Goal: Task Accomplishment & Management: Complete application form

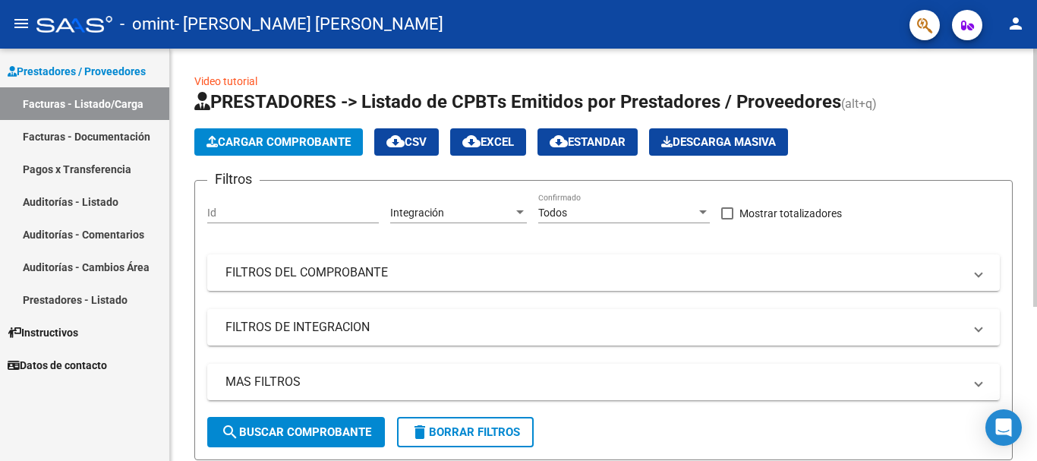
click at [276, 137] on span "Cargar Comprobante" at bounding box center [279, 142] width 144 height 14
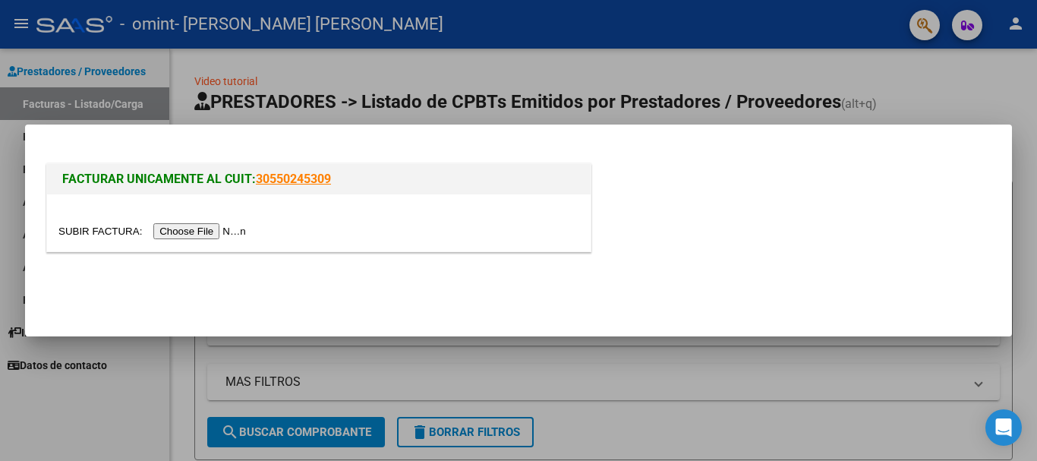
click at [219, 230] on input "file" at bounding box center [154, 231] width 192 height 16
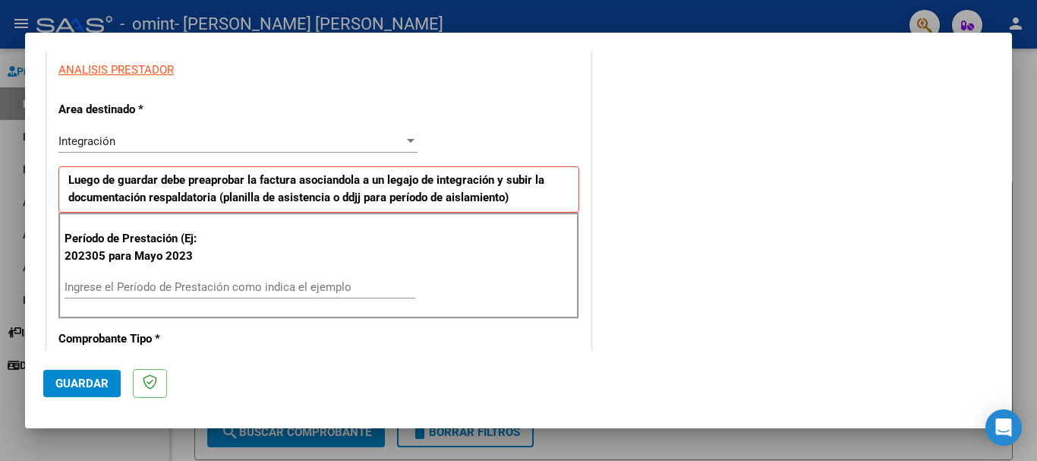
scroll to position [304, 0]
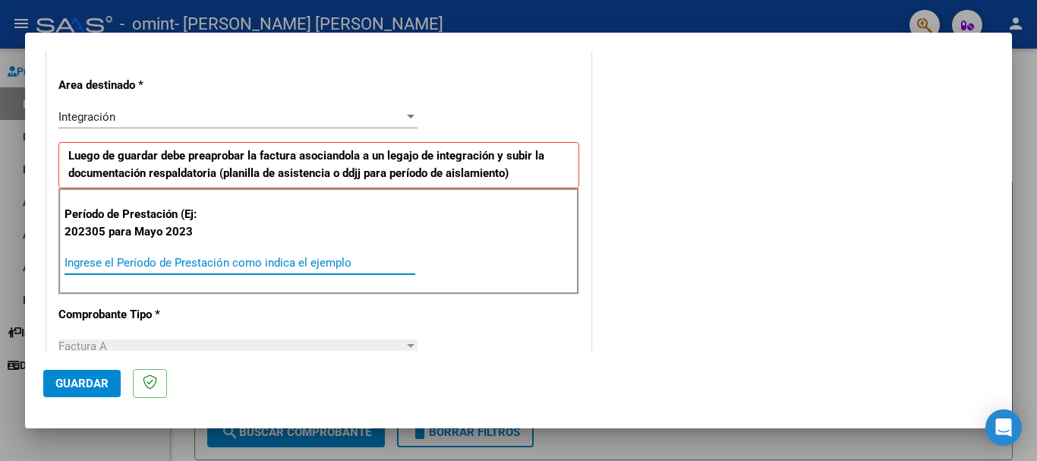
click at [280, 262] on input "Ingrese el Período de Prestación como indica el ejemplo" at bounding box center [240, 263] width 351 height 14
type input "202507"
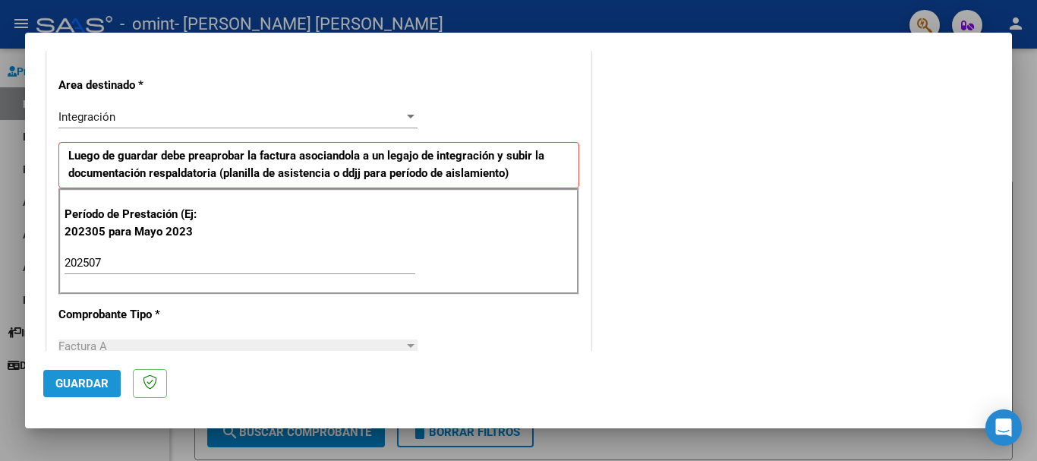
click at [91, 388] on span "Guardar" at bounding box center [81, 384] width 53 height 14
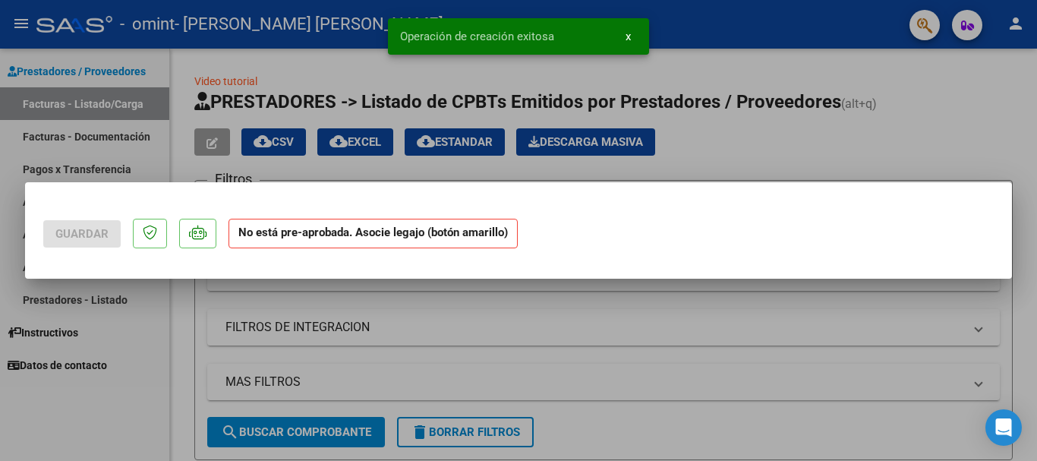
scroll to position [0, 0]
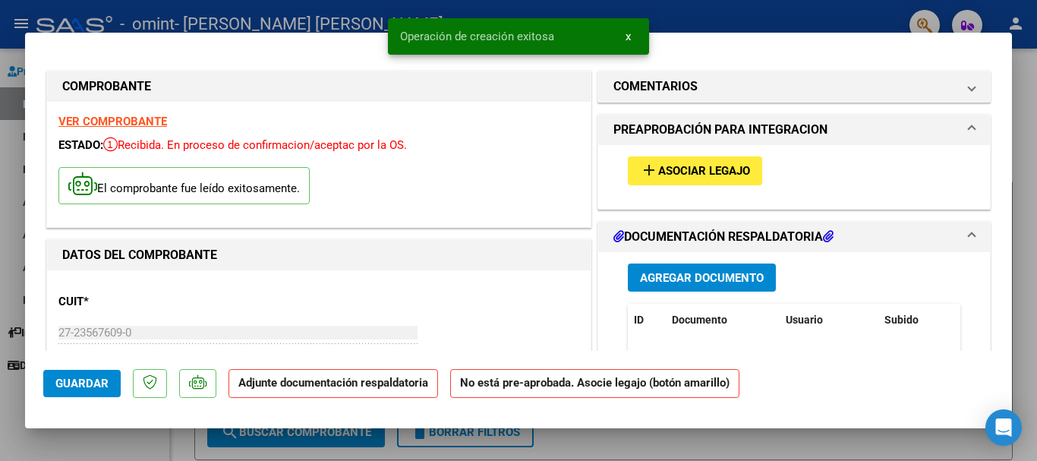
click at [658, 276] on span "Agregar Documento" at bounding box center [702, 278] width 124 height 14
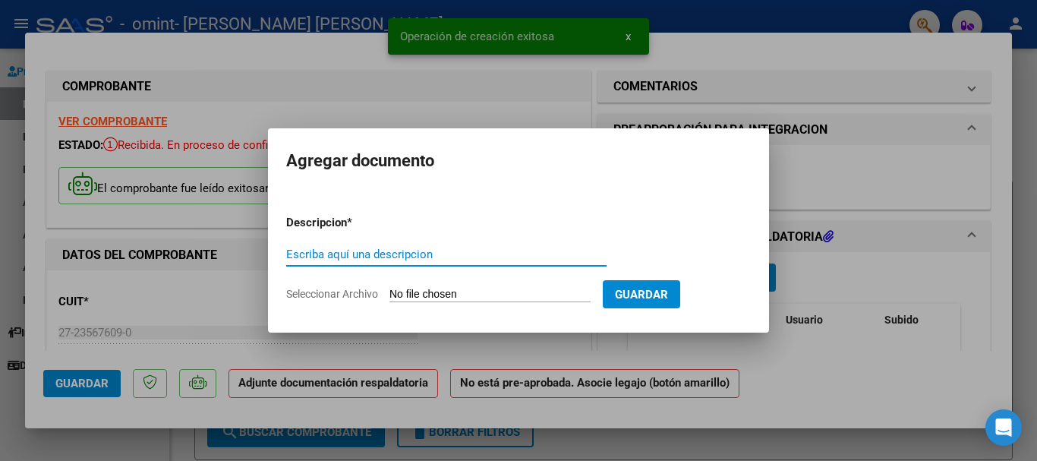
click at [497, 288] on input "Seleccionar Archivo" at bounding box center [489, 295] width 201 height 14
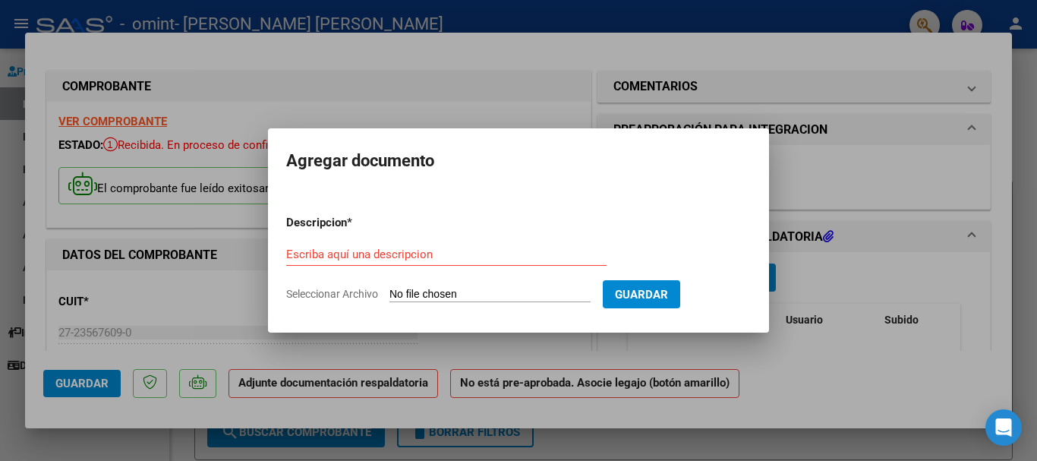
type input "C:\fakepath\[PERSON_NAME] [PERSON_NAME].pdf"
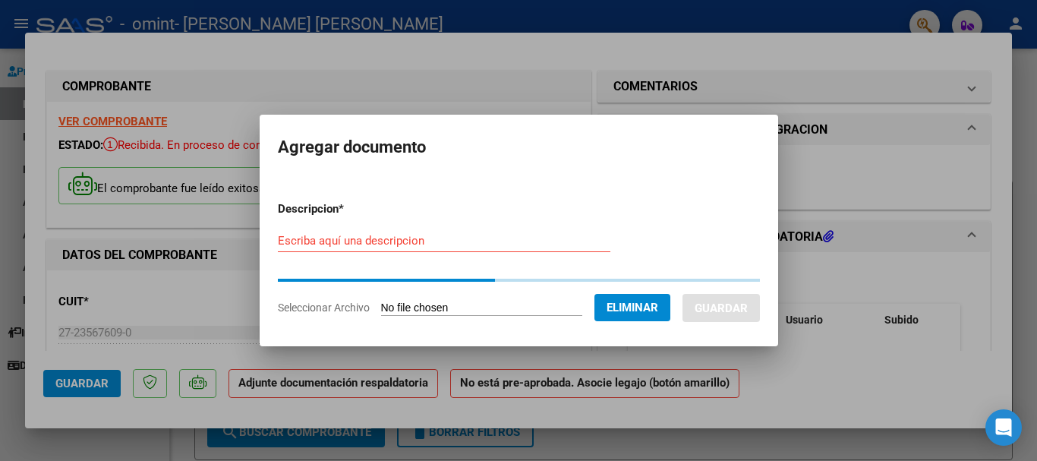
drag, startPoint x: 458, startPoint y: 241, endPoint x: 478, endPoint y: 251, distance: 22.4
click at [470, 249] on div "Escriba aquí una descripcion" at bounding box center [444, 240] width 333 height 23
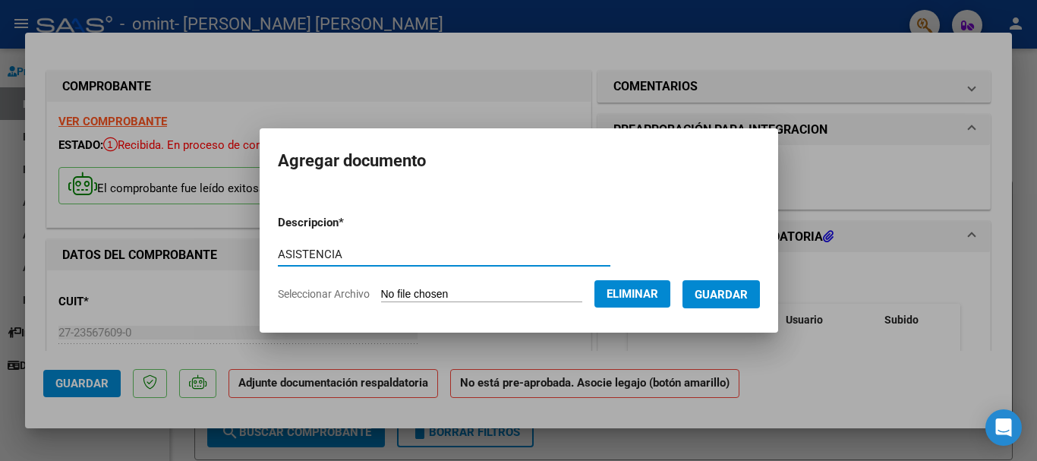
type input "ASISTENCIA"
click at [705, 292] on button "Guardar" at bounding box center [721, 294] width 77 height 28
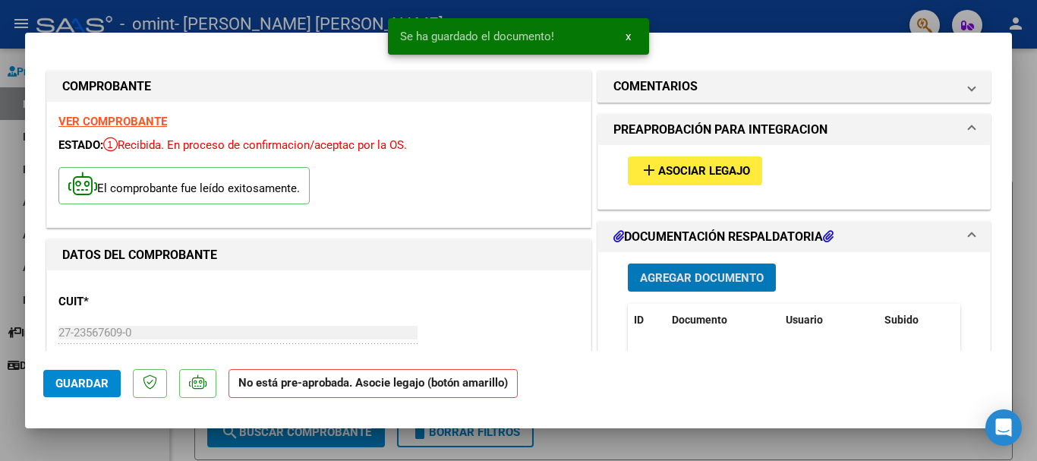
click at [683, 159] on button "add Asociar Legajo" at bounding box center [695, 170] width 134 height 28
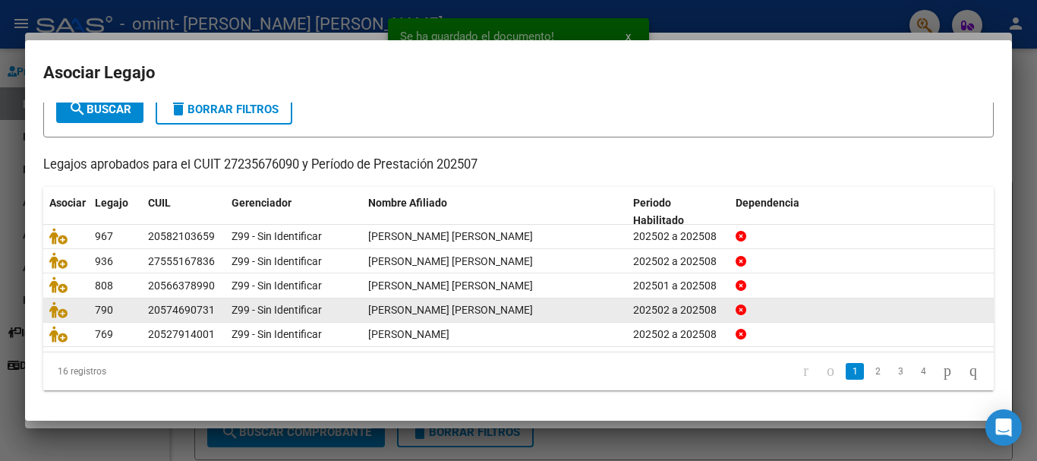
scroll to position [99, 0]
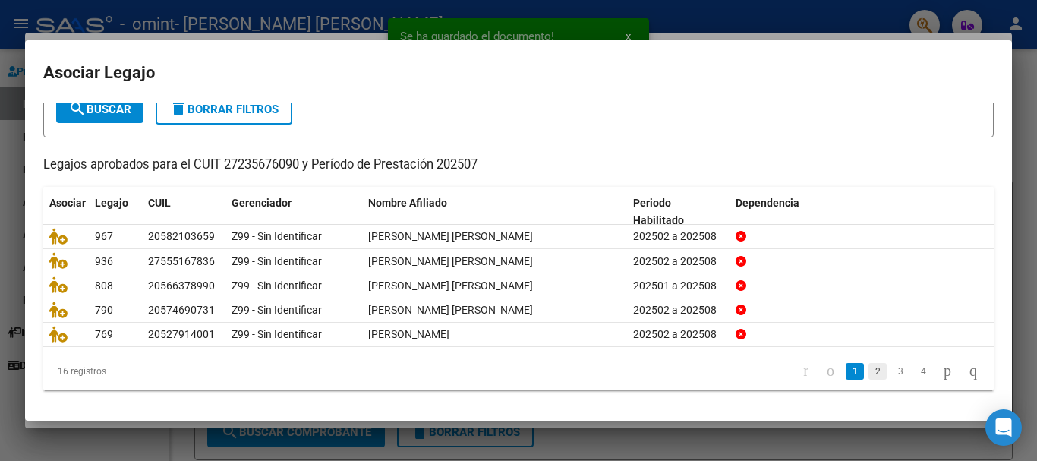
click at [869, 374] on link "2" at bounding box center [878, 371] width 18 height 17
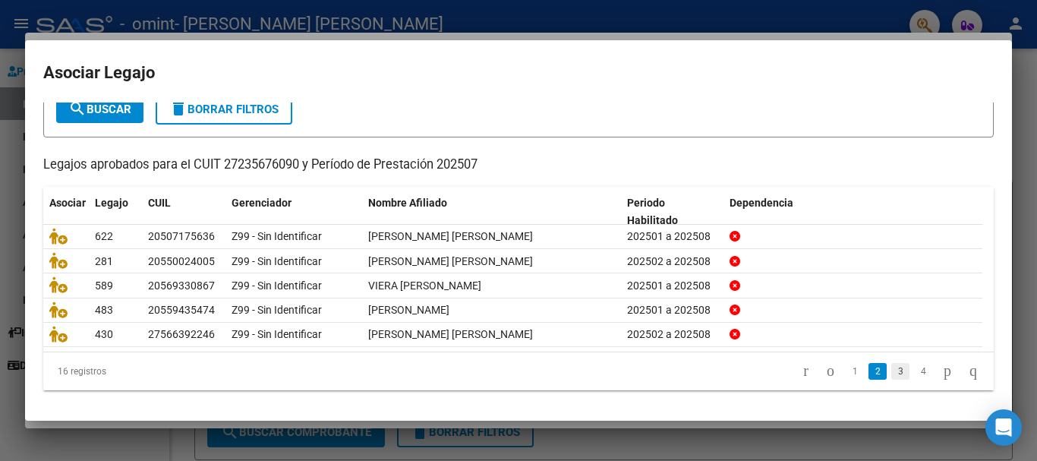
click at [891, 374] on link "3" at bounding box center [900, 371] width 18 height 17
click at [914, 374] on link "4" at bounding box center [923, 371] width 18 height 17
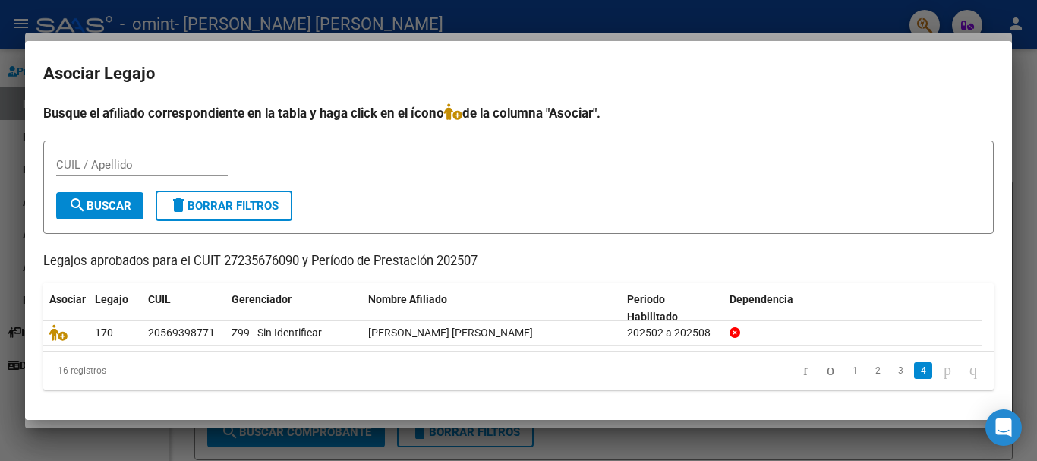
scroll to position [0, 0]
click at [846, 367] on link "1" at bounding box center [855, 370] width 18 height 17
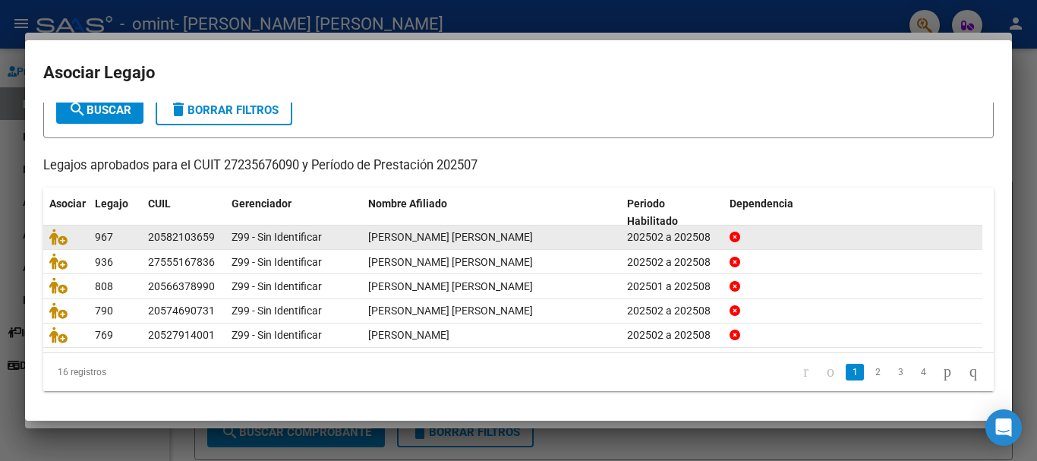
scroll to position [99, 0]
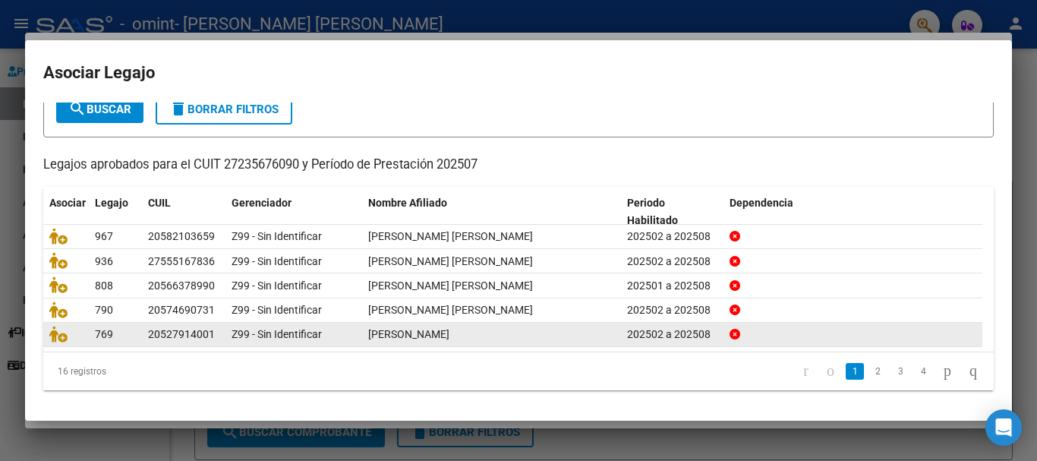
drag, startPoint x: 47, startPoint y: 225, endPoint x: 790, endPoint y: 339, distance: 751.2
click at [790, 339] on datatable-scroller "967 20582103659 Z99 - Sin Identificar [PERSON_NAME] [PERSON_NAME] 202502 a 2025…" at bounding box center [512, 286] width 939 height 122
copy datatable-scroller "967 20582103659 Z99 - Sin Identificar [PERSON_NAME] [PERSON_NAME] 202502 a 2025…"
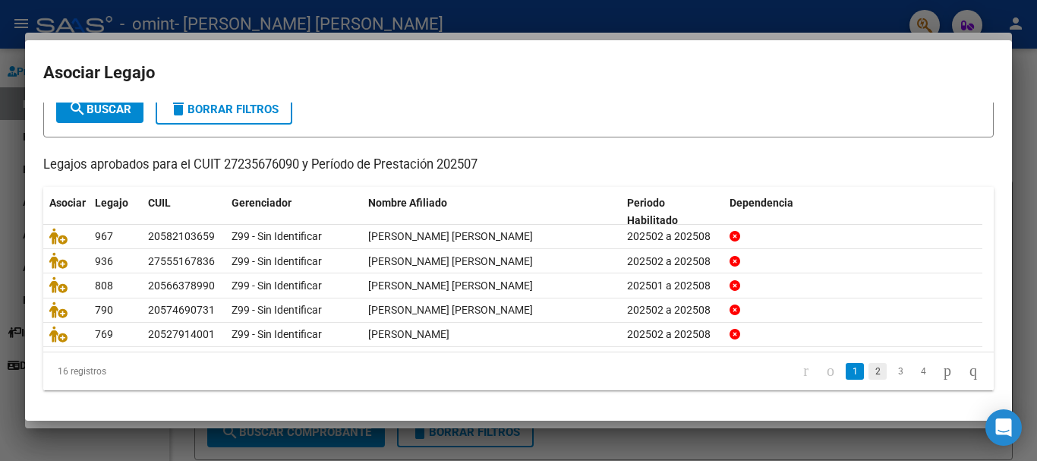
click at [869, 371] on link "2" at bounding box center [878, 371] width 18 height 17
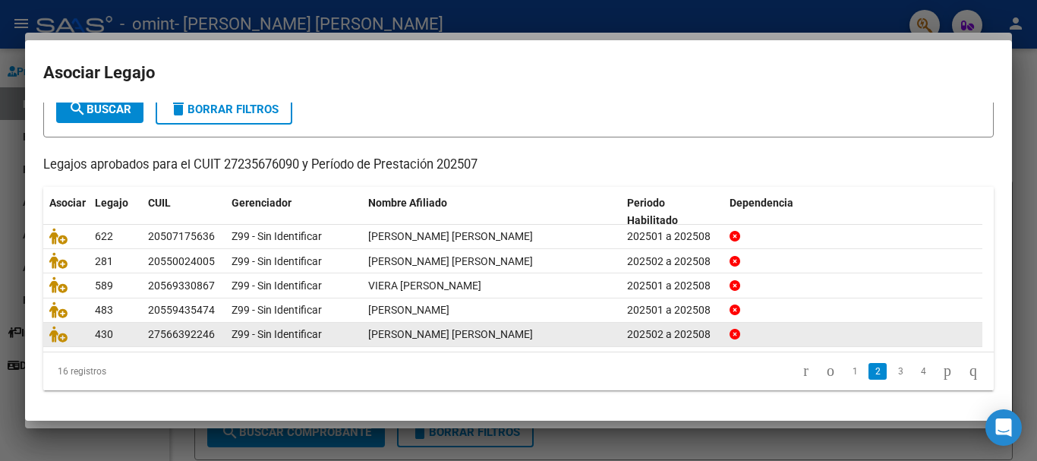
copy datatable-scroller "967 20582103659 Z99 - Sin Identificar [PERSON_NAME] [PERSON_NAME] 202502 a 2025…"
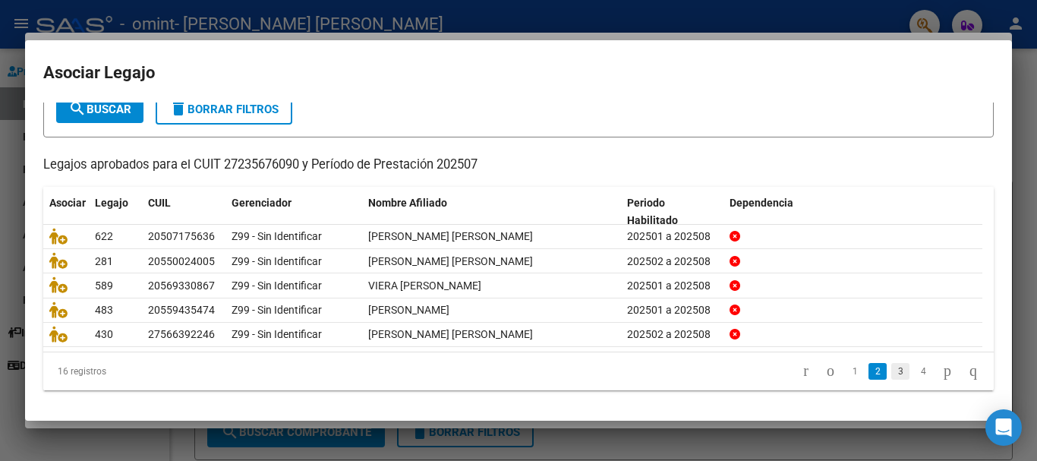
click at [891, 375] on link "3" at bounding box center [900, 371] width 18 height 17
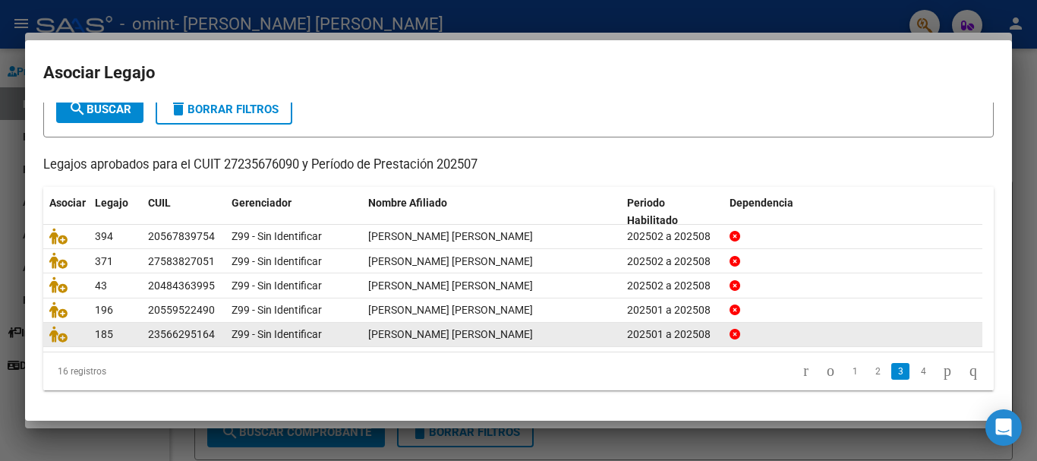
copy datatable-scroller "967 20582103659 Z99 - Sin Identificar [PERSON_NAME] [PERSON_NAME] 202502 a 2025…"
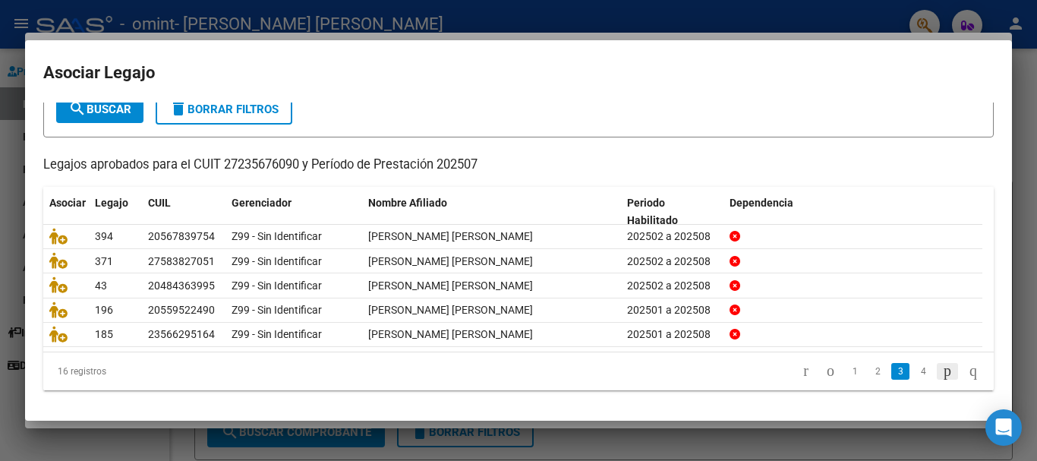
click at [941, 373] on icon "go to next page" at bounding box center [947, 370] width 12 height 18
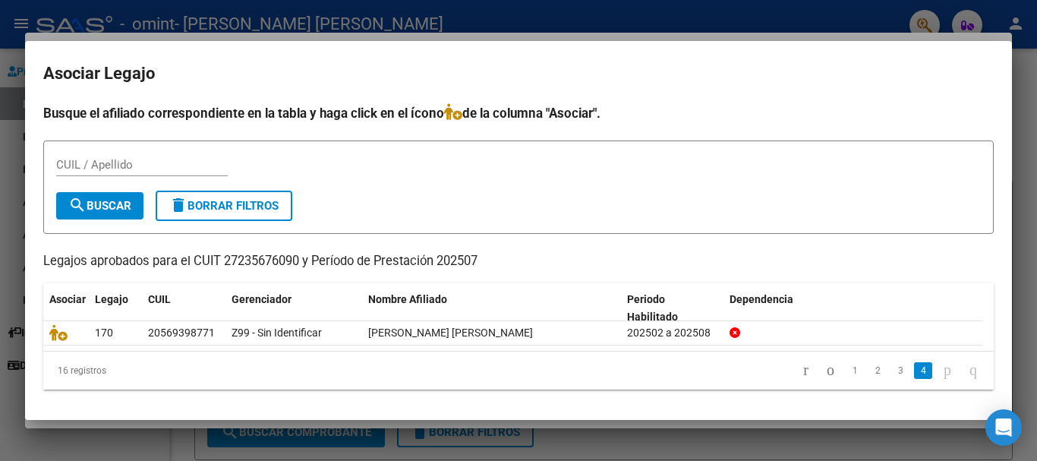
scroll to position [0, 0]
copy datatable-scroller "967 20582103659 Z99 - Sin Identificar [PERSON_NAME] [PERSON_NAME] 202502 a 2025…"
click at [106, 164] on input "CUIL / Apellido" at bounding box center [142, 165] width 172 height 14
click at [135, 169] on input "VIERA" at bounding box center [142, 165] width 172 height 14
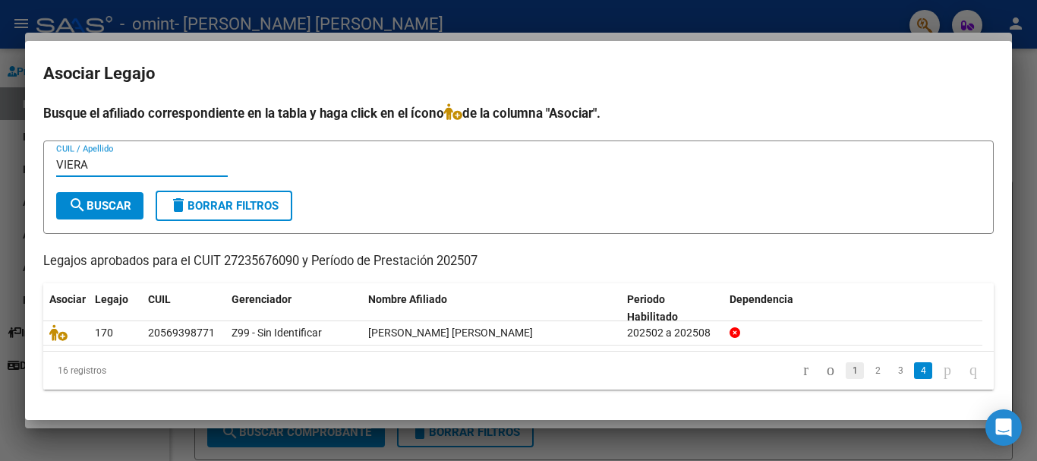
type input "VIERA"
click at [846, 370] on link "1" at bounding box center [855, 370] width 18 height 17
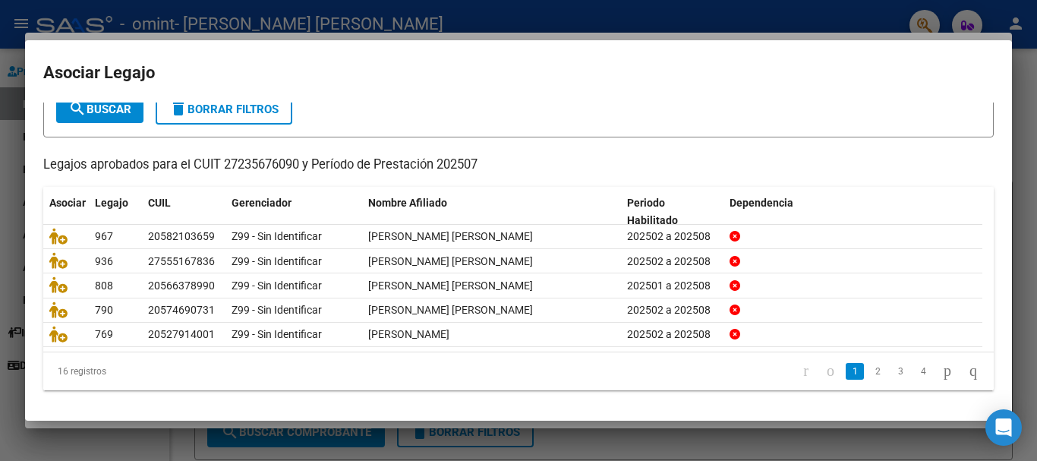
scroll to position [99, 0]
click at [869, 375] on link "2" at bounding box center [878, 371] width 18 height 17
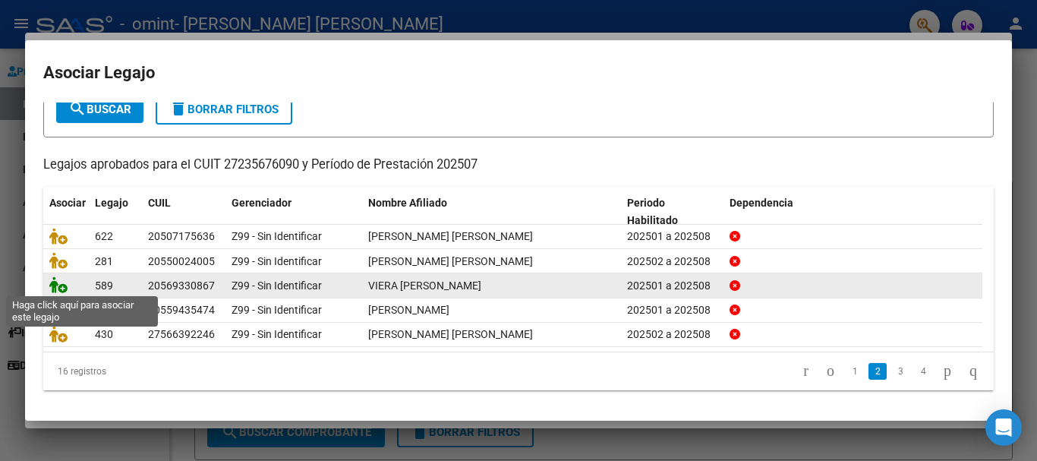
click at [65, 282] on icon at bounding box center [58, 284] width 18 height 17
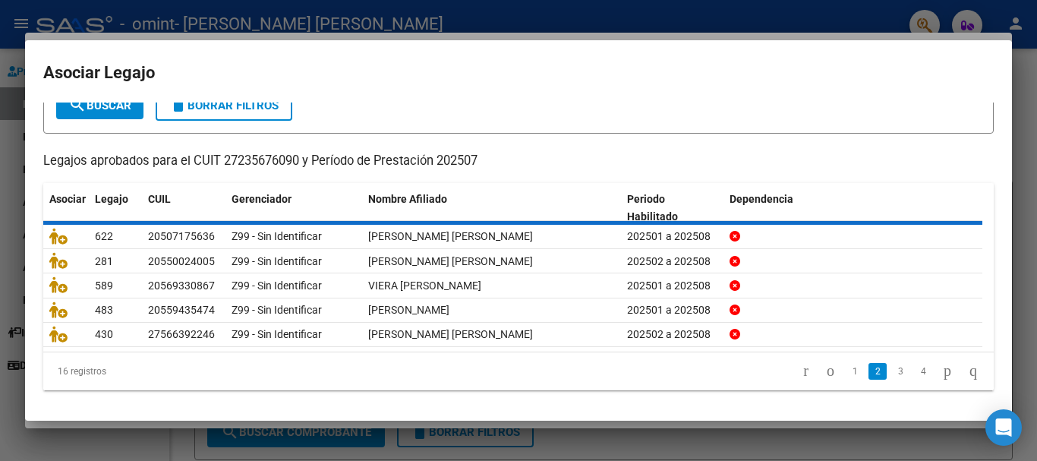
scroll to position [0, 0]
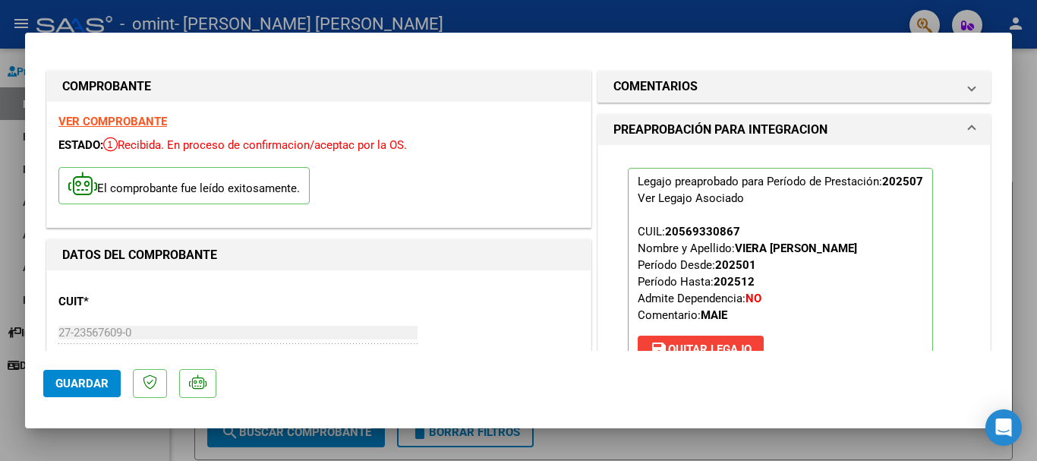
click at [80, 386] on span "Guardar" at bounding box center [81, 384] width 53 height 14
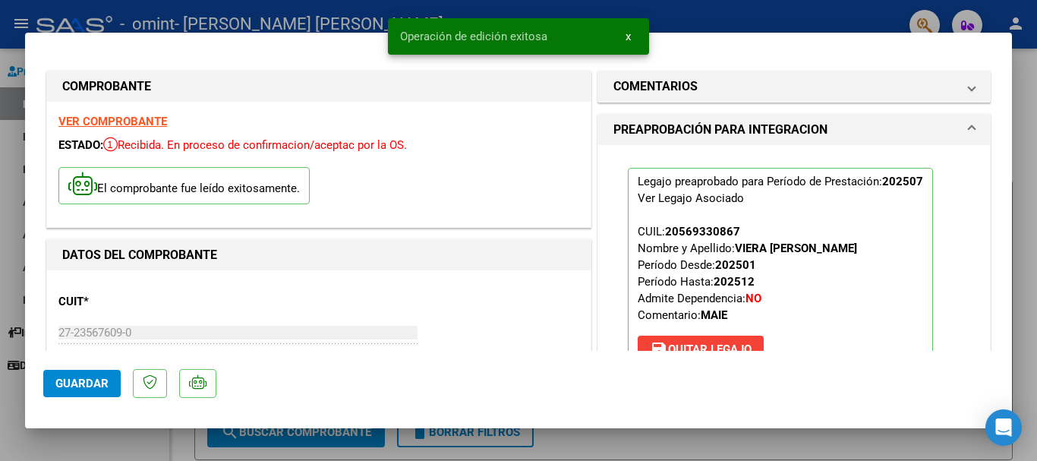
click at [141, 429] on div at bounding box center [518, 230] width 1037 height 461
type input "$ 0,00"
